Goal: Task Accomplishment & Management: Manage account settings

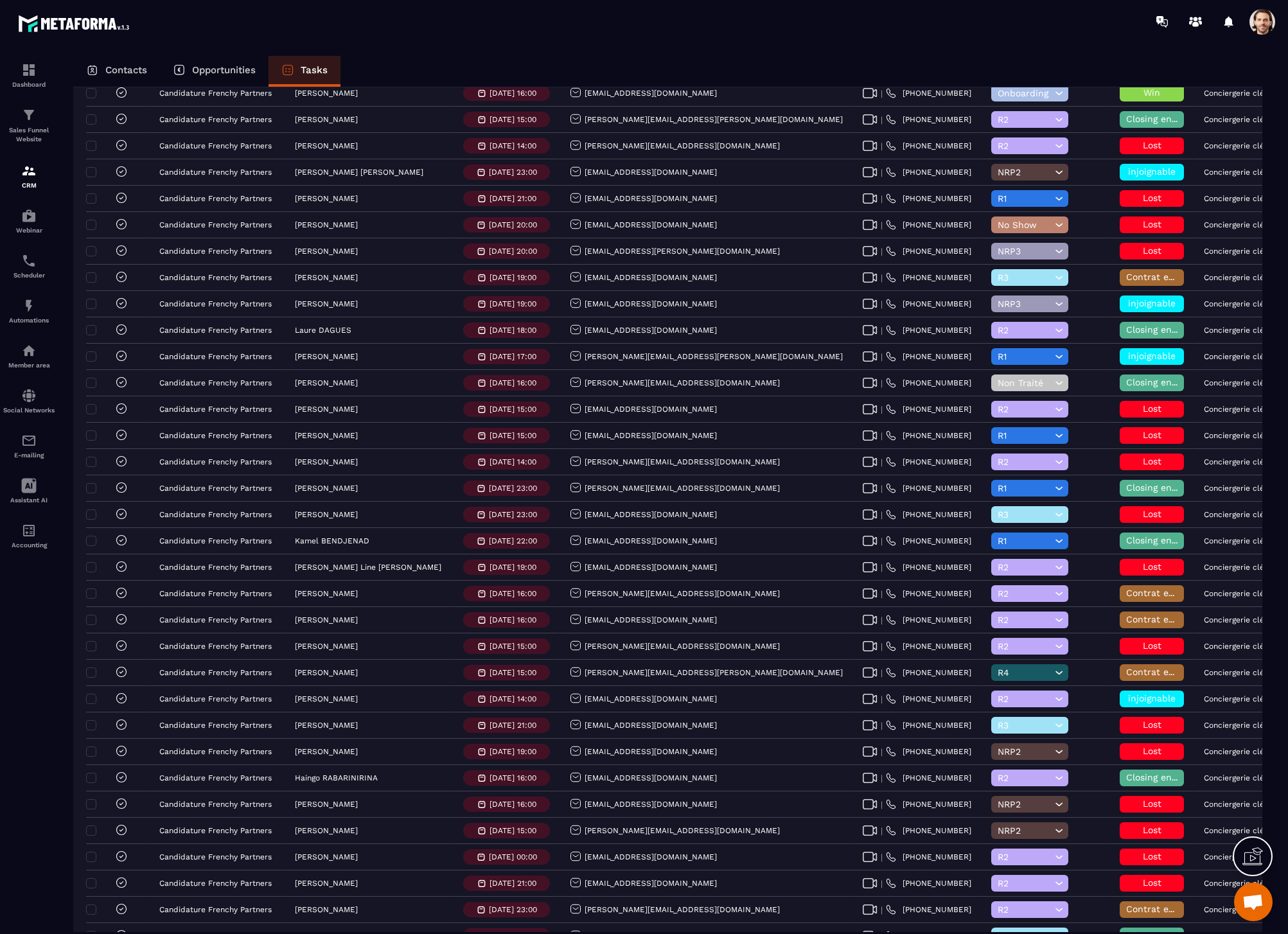
scroll to position [512, 0]
click at [1262, 23] on span at bounding box center [1262, 22] width 26 height 26
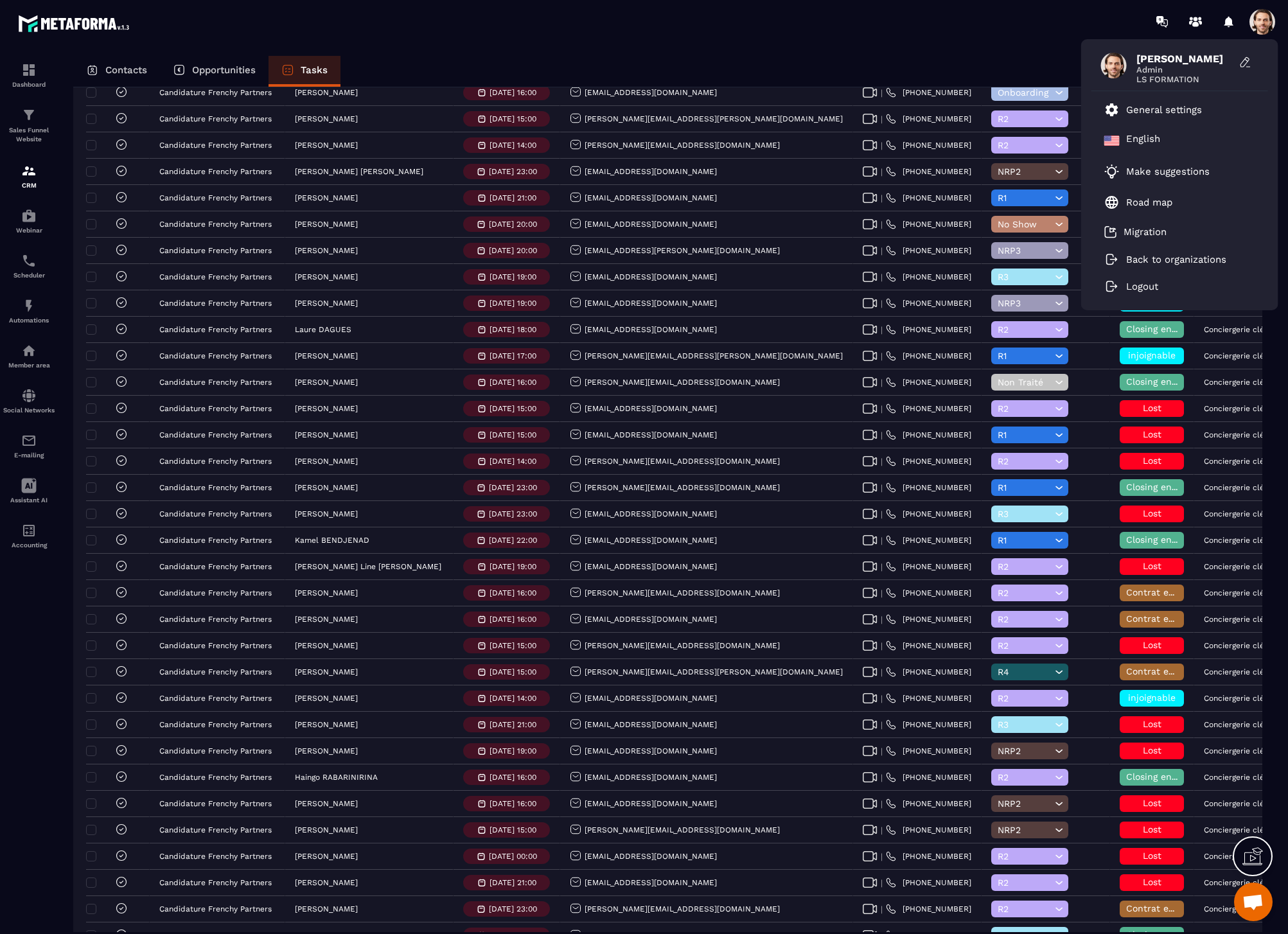
click at [1262, 23] on span at bounding box center [1262, 22] width 26 height 26
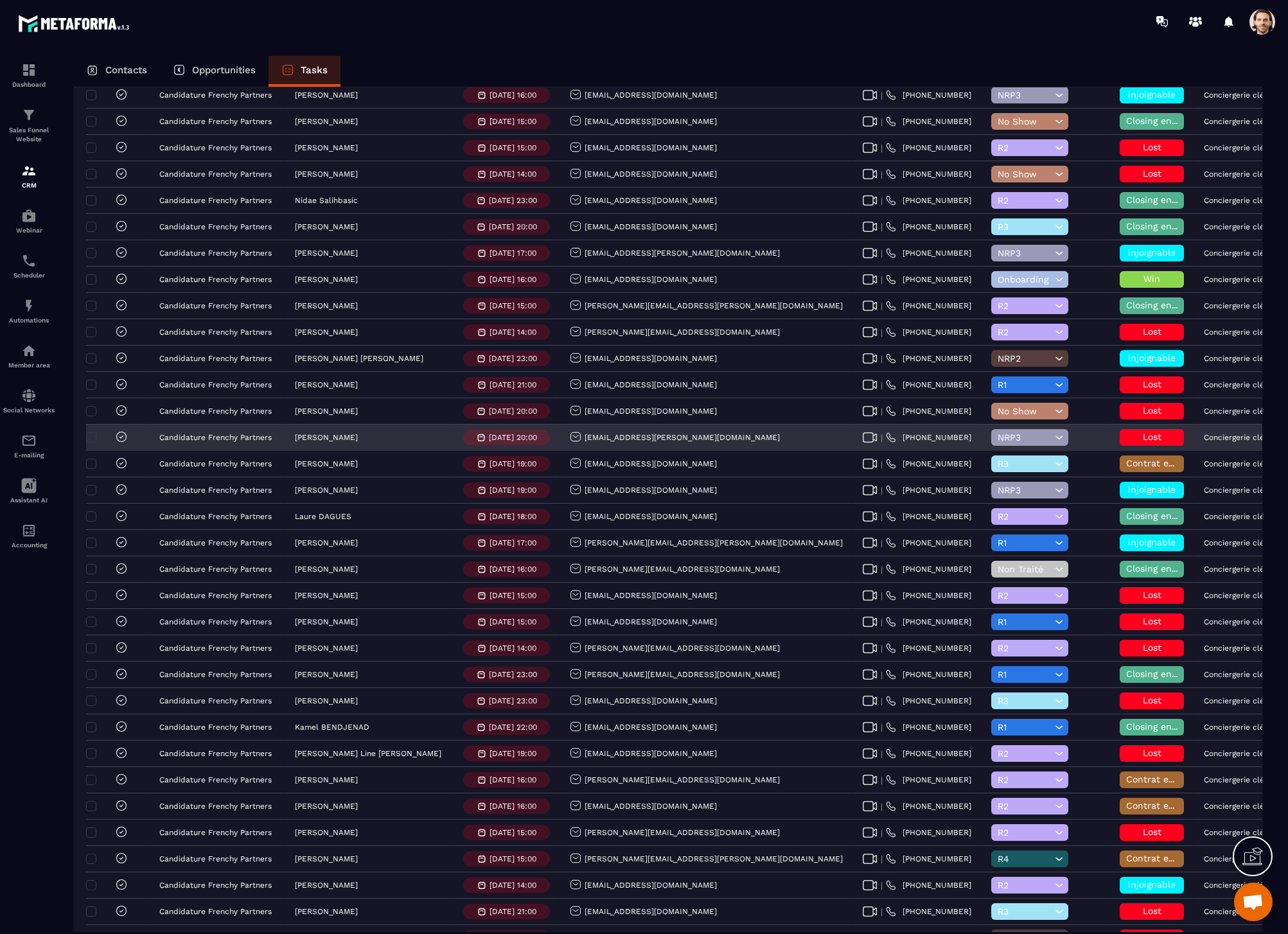
scroll to position [0, 0]
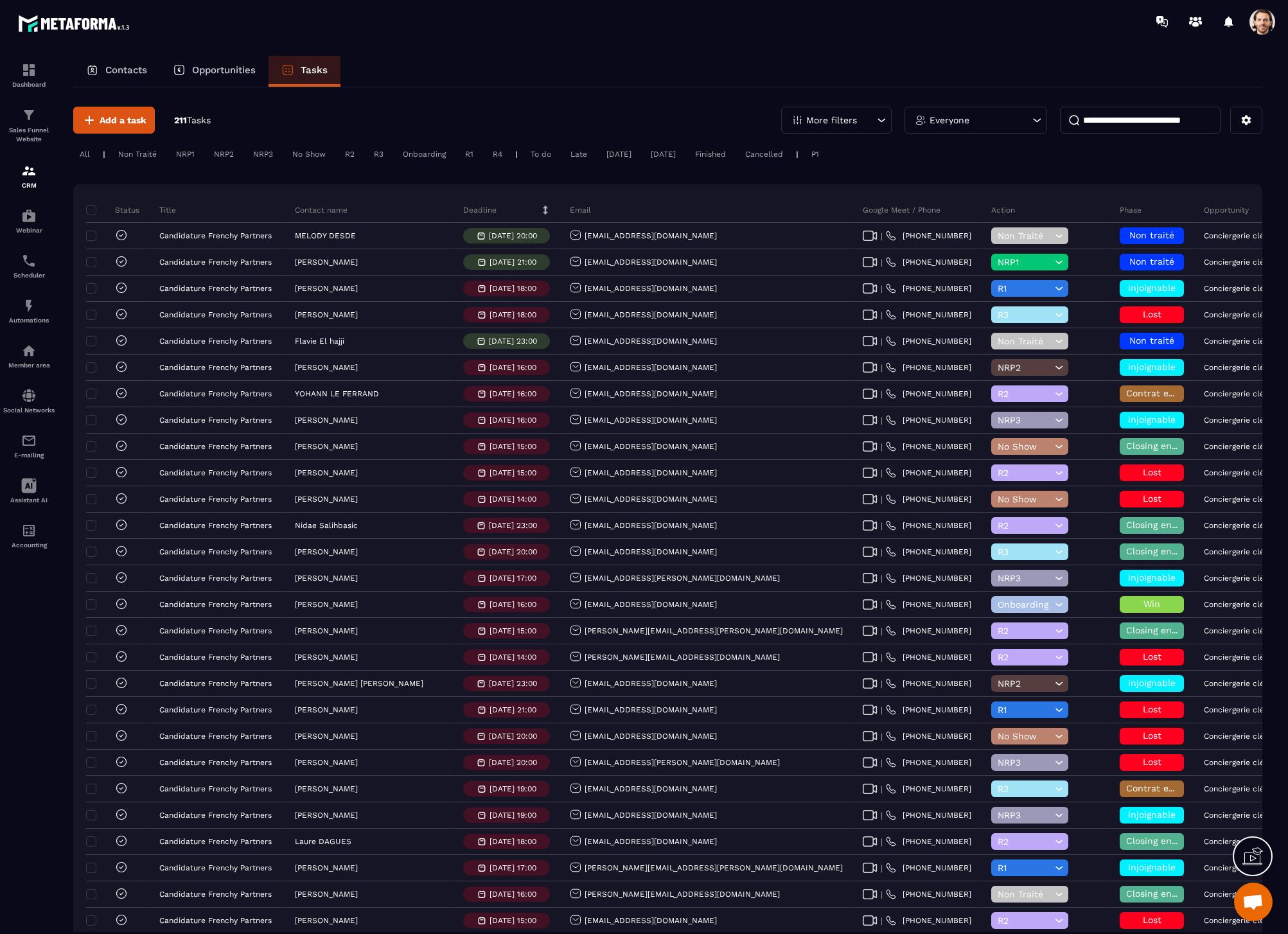
click at [142, 152] on div "Non Traité" at bounding box center [137, 154] width 51 height 15
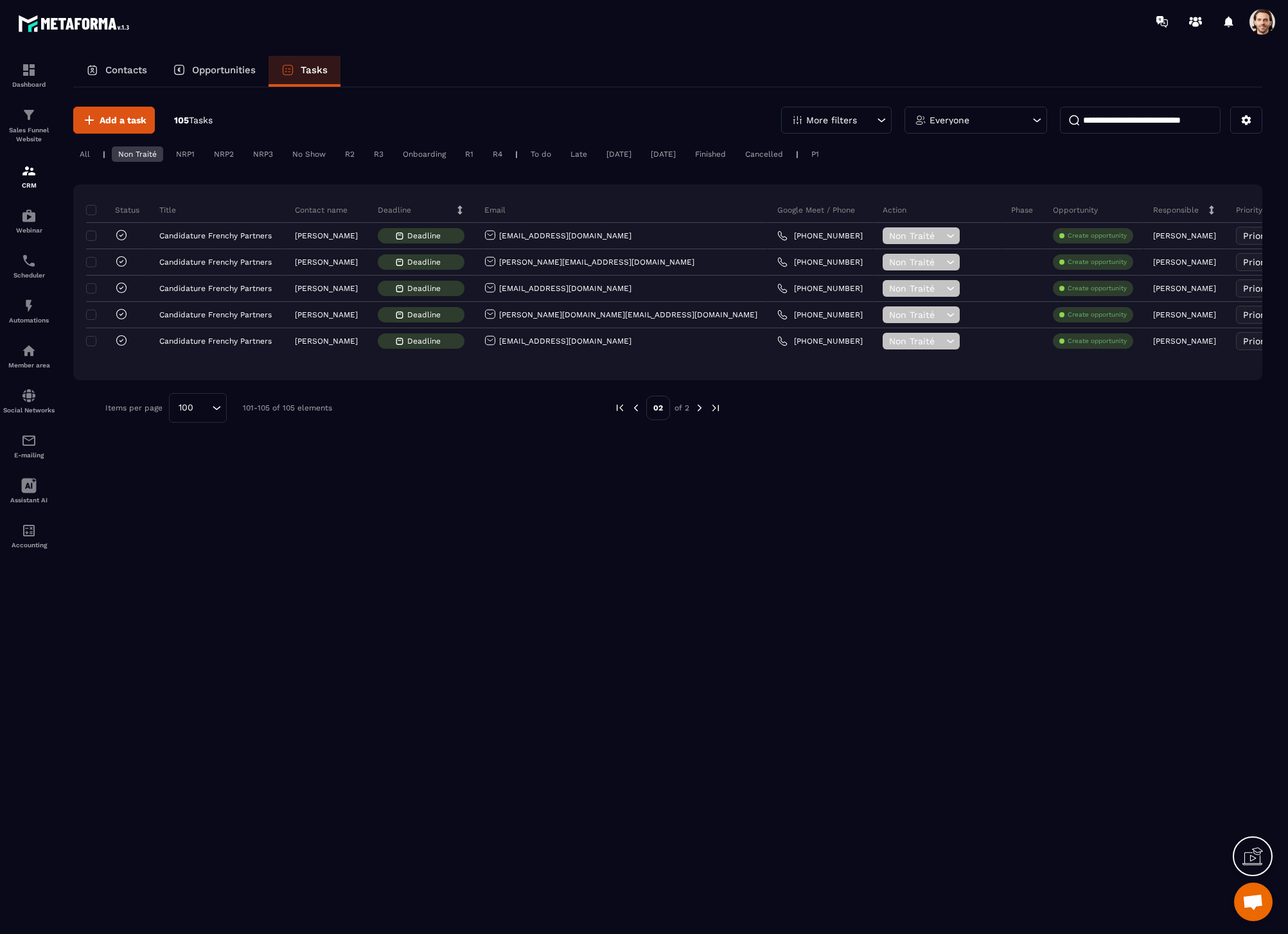
click at [640, 408] on img at bounding box center [635, 408] width 11 height 11
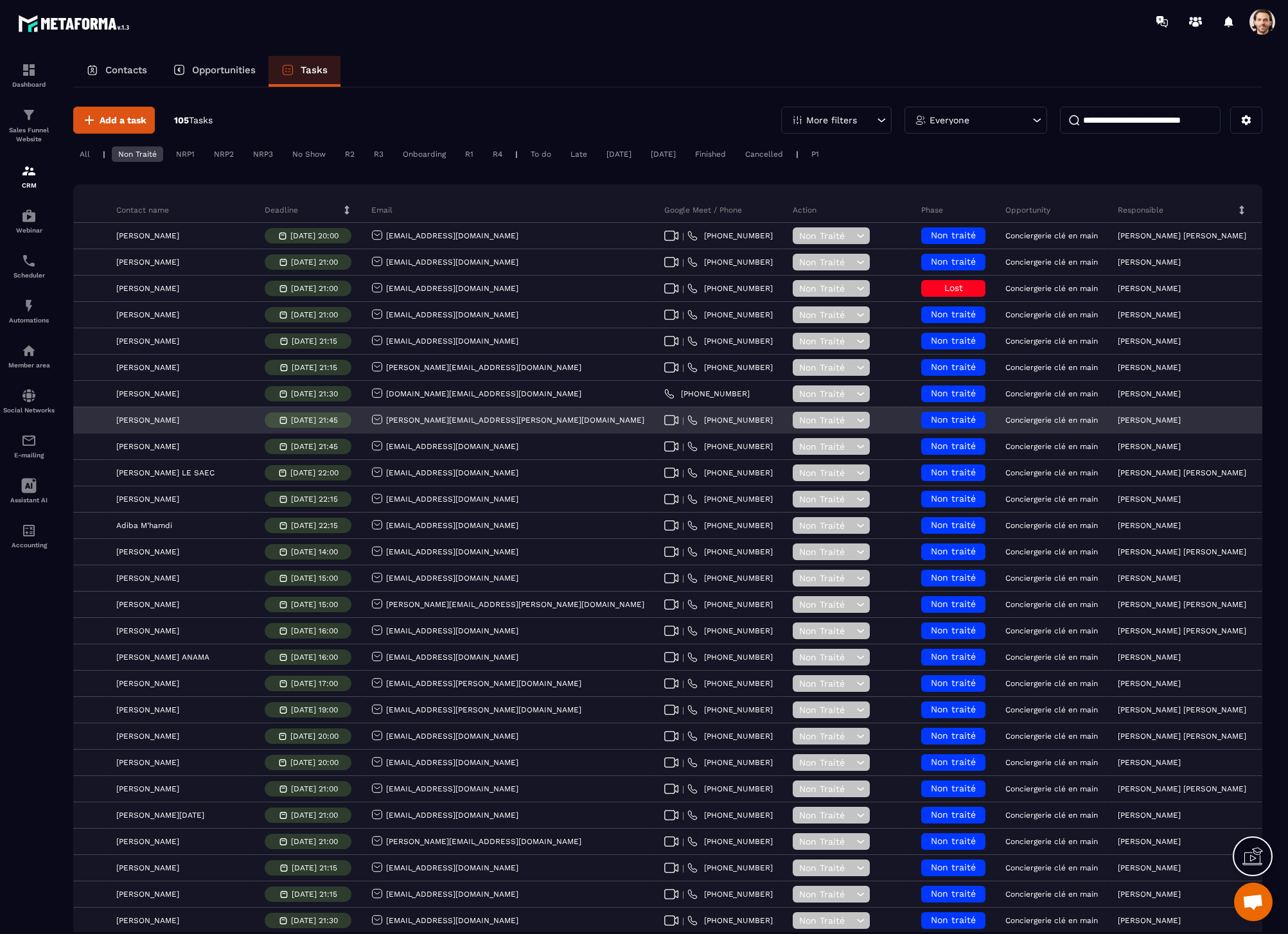
scroll to position [0, 207]
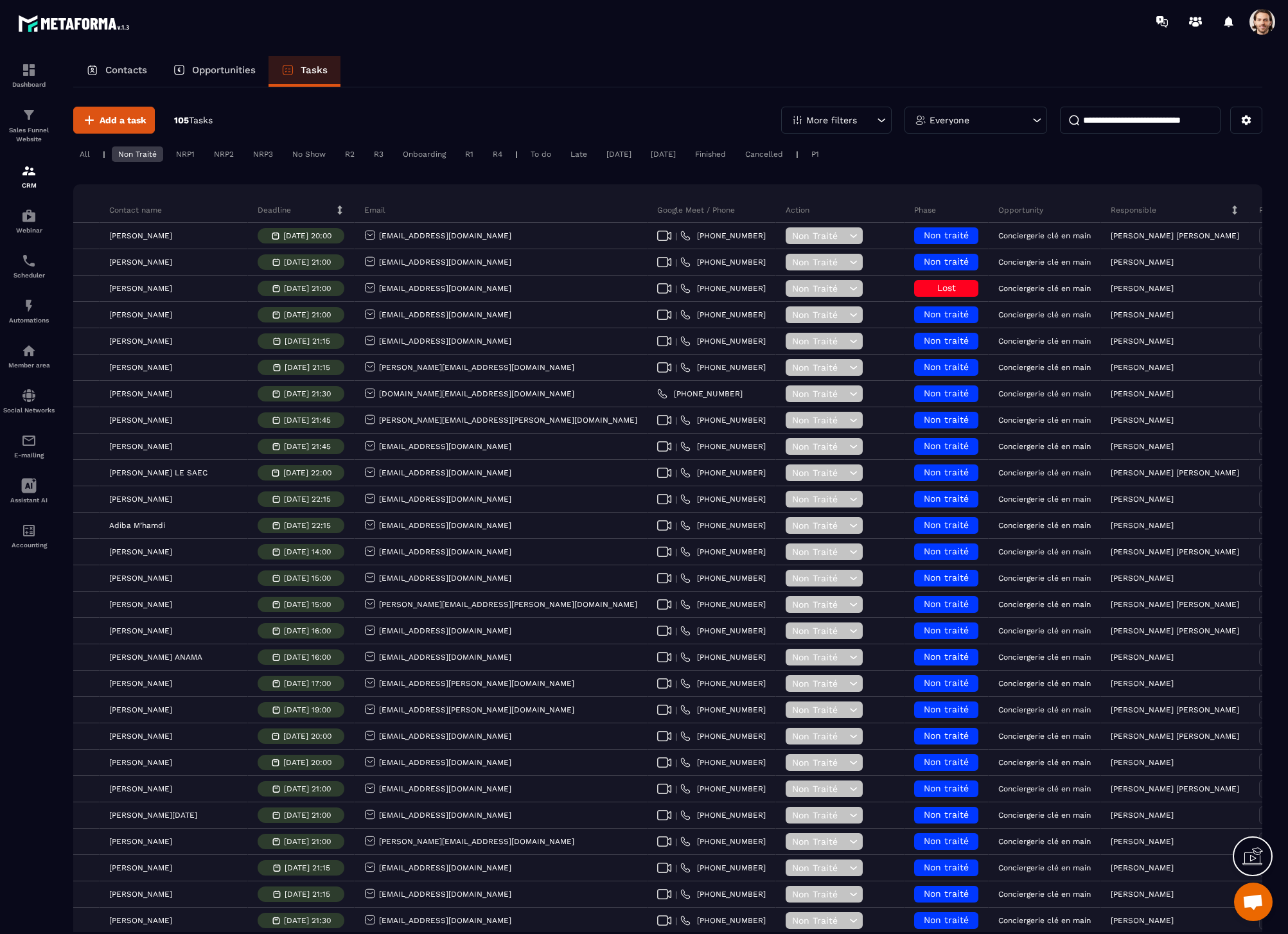
click at [1273, 17] on span at bounding box center [1262, 22] width 26 height 26
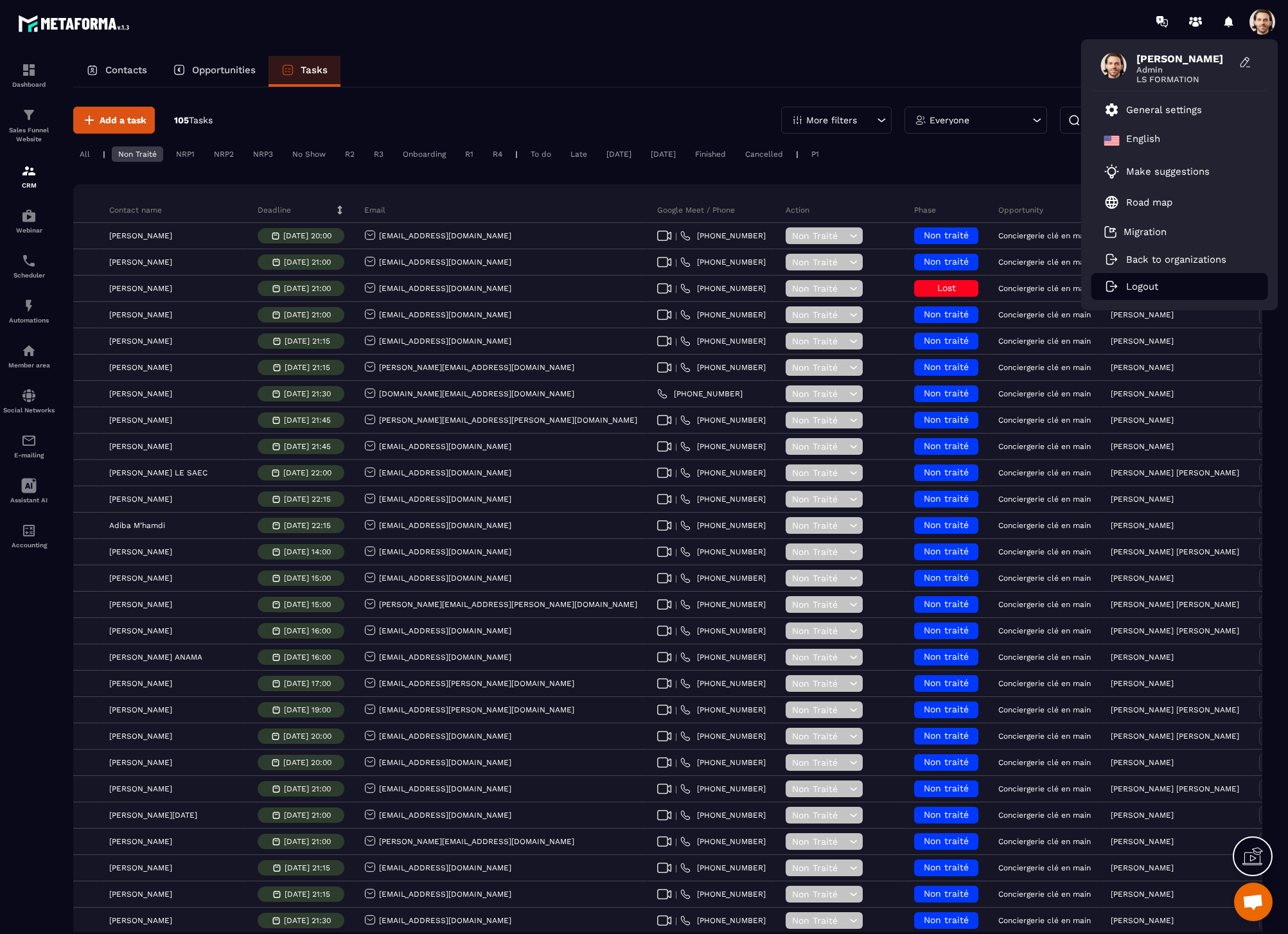
click at [1173, 282] on li "Logout" at bounding box center [1179, 286] width 177 height 27
